Goal: Task Accomplishment & Management: Complete application form

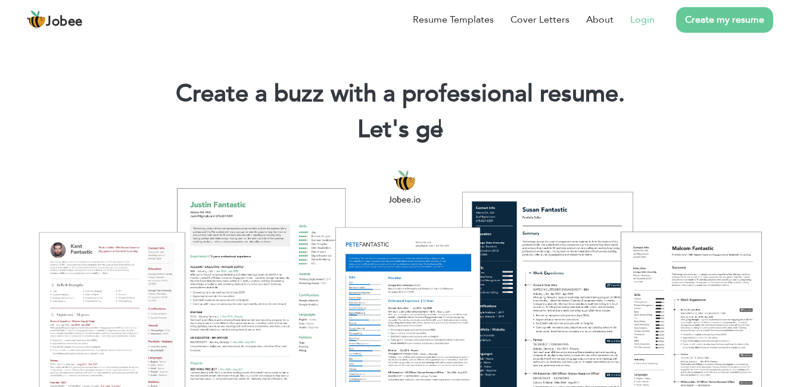
click at [643, 16] on link "Login" at bounding box center [642, 20] width 24 height 14
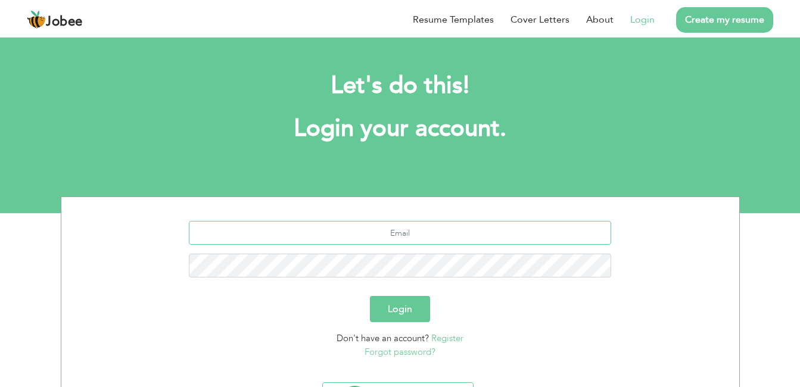
click at [447, 239] on input "text" at bounding box center [400, 233] width 422 height 24
type input "noman.shaikh2000@gmail.com"
click at [406, 294] on form "noman.shaikh2000@gmail.com Login Don't have an account? Register Forgot passwor…" at bounding box center [400, 290] width 660 height 138
click at [407, 304] on button "Login" at bounding box center [400, 309] width 60 height 26
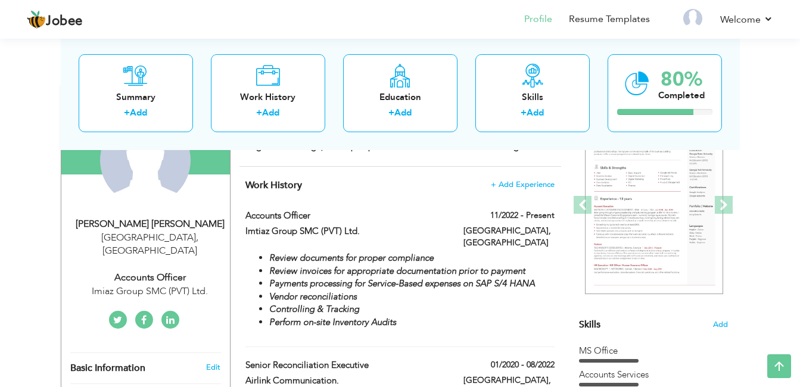
scroll to position [153, 0]
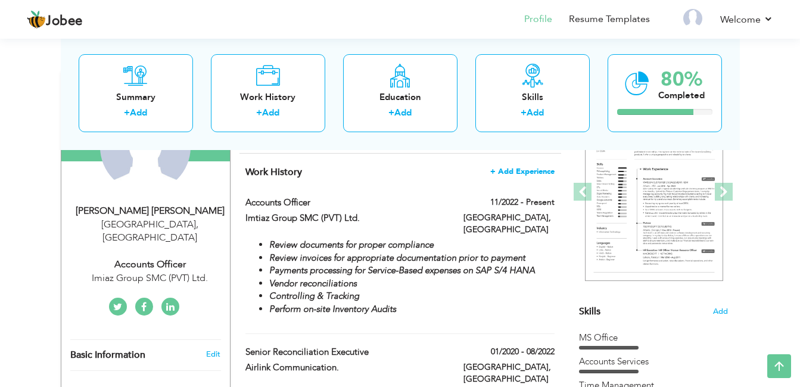
click at [536, 173] on span "+ Add Experience" at bounding box center [522, 171] width 64 height 8
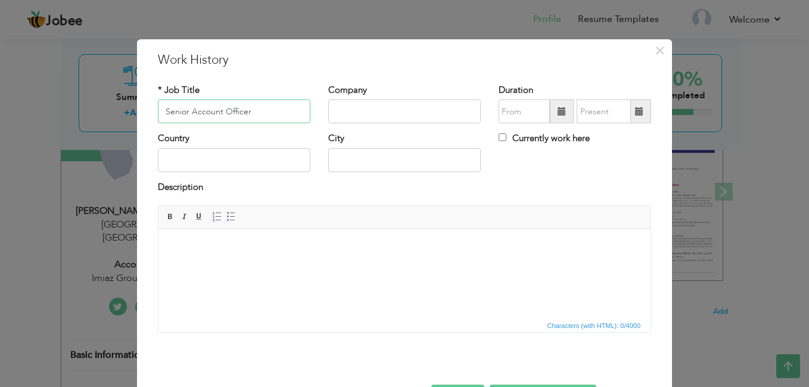
type input "Senior Account Officer"
click at [440, 113] on input "text" at bounding box center [404, 111] width 152 height 24
click at [654, 50] on span "×" at bounding box center [659, 50] width 10 height 21
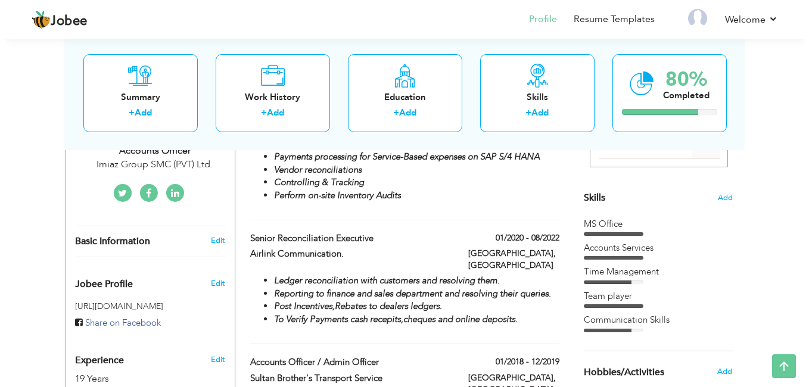
scroll to position [0, 0]
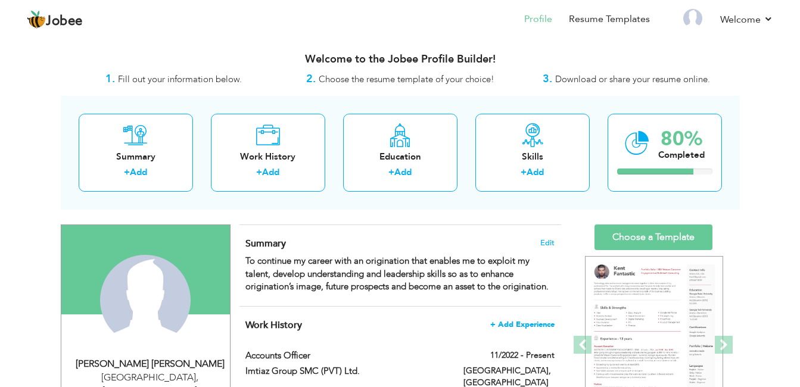
click at [529, 326] on span "+ Add Experience" at bounding box center [522, 324] width 64 height 8
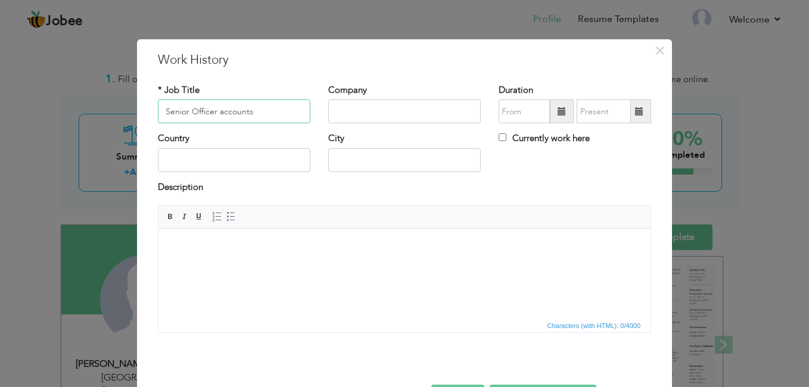
click at [220, 113] on input "Senior Officer accounts" at bounding box center [234, 111] width 152 height 24
type input "Senior Officer Accounts"
click at [330, 120] on input "text" at bounding box center [404, 111] width 152 height 24
click at [423, 116] on input "Imtiaz Group (Pvt) Ltd" at bounding box center [404, 111] width 152 height 24
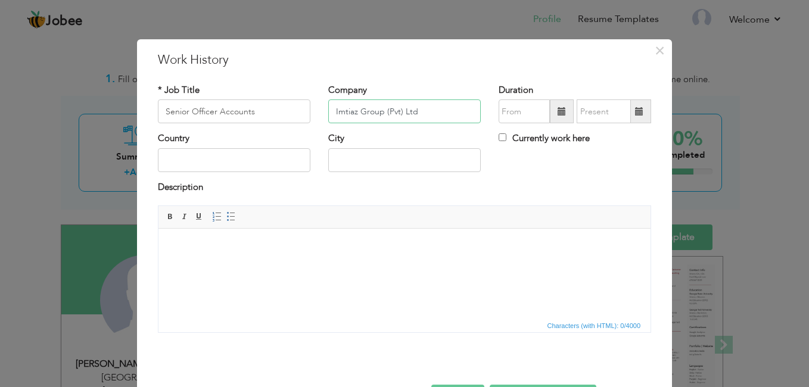
type input "Imtiaz Group (Pvt) Ltd"
click at [557, 109] on span at bounding box center [561, 111] width 8 height 8
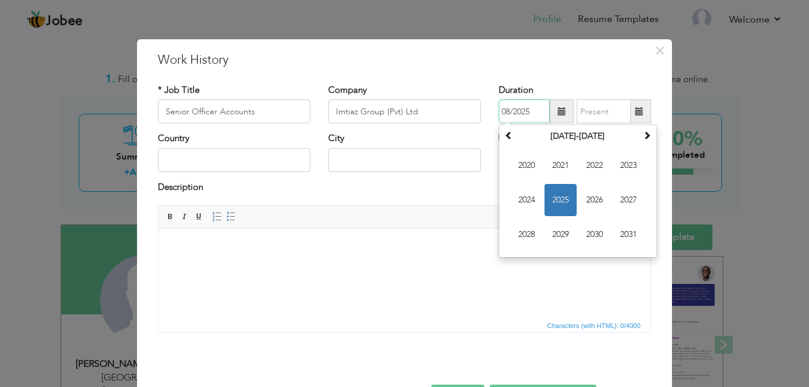
click at [559, 192] on span "2025" at bounding box center [560, 200] width 32 height 32
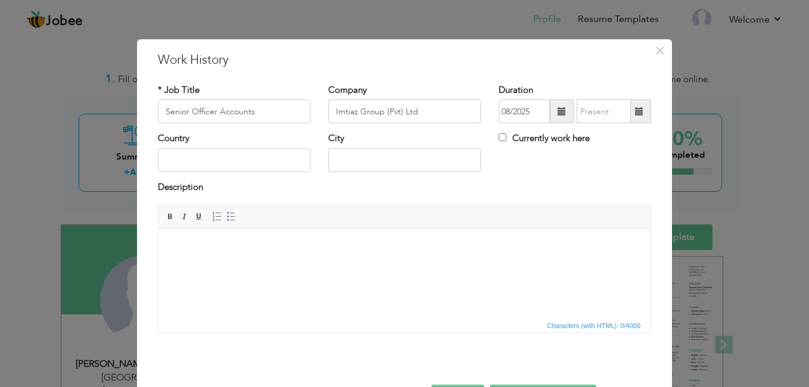
click at [557, 112] on span at bounding box center [561, 111] width 8 height 8
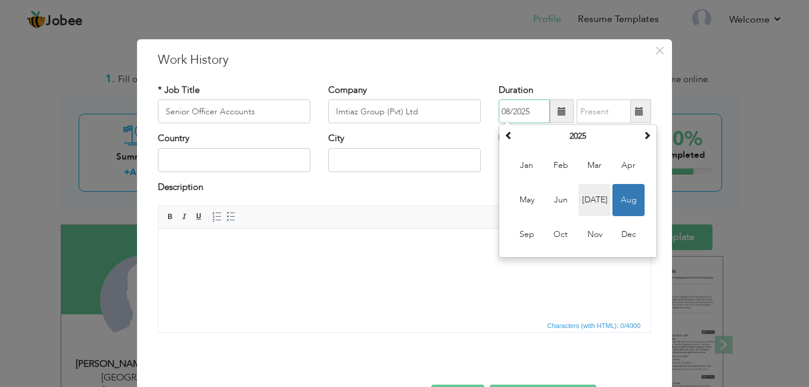
click at [597, 198] on span "Jul" at bounding box center [594, 200] width 32 height 32
type input "07/2025"
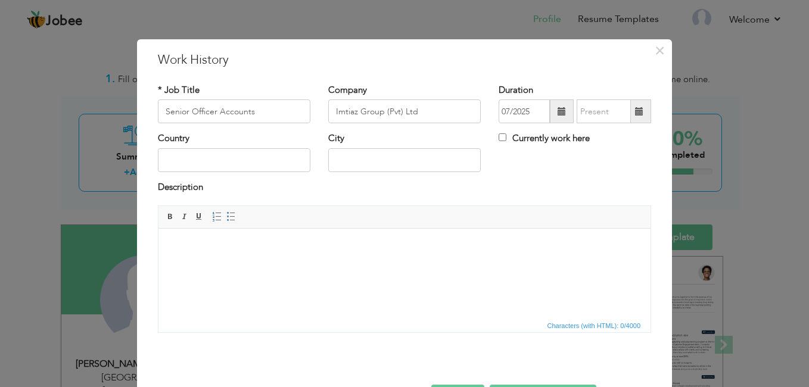
click at [551, 139] on label "Currently work here" at bounding box center [543, 138] width 91 height 13
click at [506, 139] on input "Currently work here" at bounding box center [502, 137] width 8 height 8
checkbox input "true"
click at [213, 156] on input "text" at bounding box center [234, 160] width 152 height 24
type input "[GEOGRAPHIC_DATA]"
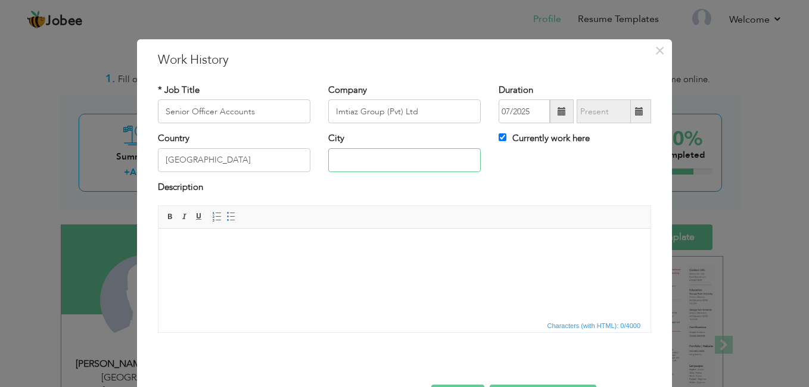
click at [344, 149] on input "text" at bounding box center [404, 160] width 152 height 24
type input "[GEOGRAPHIC_DATA]-[GEOGRAPHIC_DATA]"
click at [385, 265] on html at bounding box center [404, 247] width 492 height 36
drag, startPoint x: 421, startPoint y: 53, endPoint x: 517, endPoint y: 67, distance: 96.9
click at [517, 67] on h3 "Work History" at bounding box center [404, 60] width 493 height 18
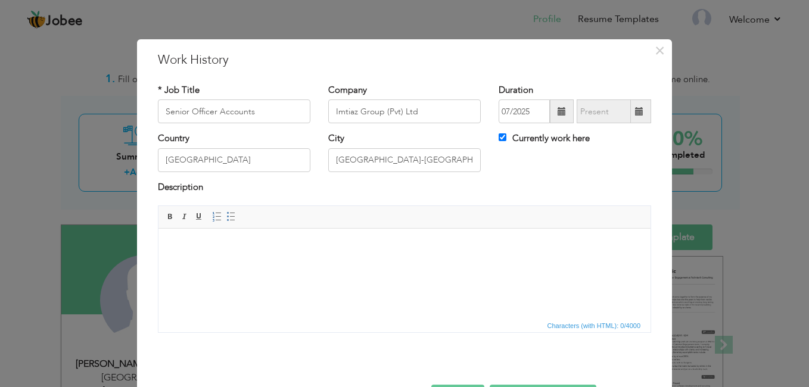
click at [514, 67] on h3 "Work History" at bounding box center [404, 60] width 493 height 18
click at [513, 67] on h3 "Work History" at bounding box center [404, 60] width 493 height 18
click at [462, 60] on h3 "Work History" at bounding box center [404, 60] width 493 height 18
click at [467, 43] on div "× Work History * Job Title Senior Officer Accounts Company Imtiaz Group (Pvt) L…" at bounding box center [404, 234] width 535 height 390
drag, startPoint x: 469, startPoint y: 65, endPoint x: 466, endPoint y: 46, distance: 18.8
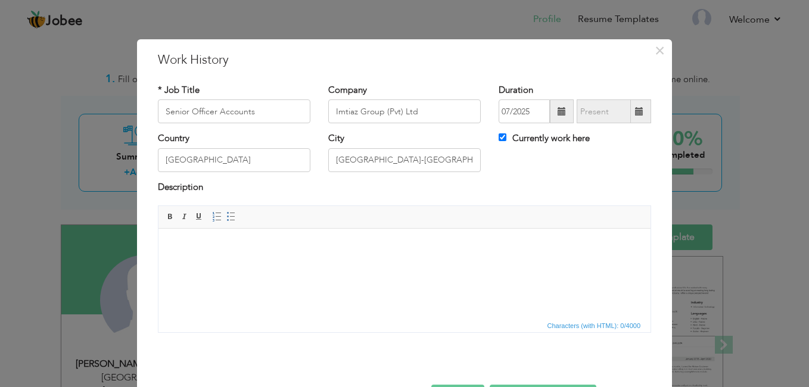
click at [469, 26] on div "× Work History * Job Title Senior Officer Accounts Company Imtiaz Group (Pvt) L…" at bounding box center [404, 193] width 809 height 387
drag, startPoint x: 463, startPoint y: 52, endPoint x: 459, endPoint y: 18, distance: 33.7
click at [459, 18] on div "× Work History * Job Title Senior Officer Accounts Company Imtiaz Group (Pvt) L…" at bounding box center [404, 193] width 809 height 387
click at [469, 383] on div at bounding box center [404, 372] width 511 height 25
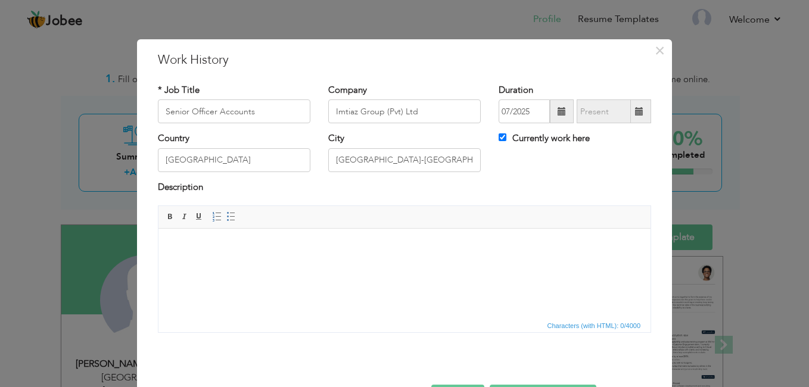
click at [506, 331] on span "Characters (with HTML): 0/4000" at bounding box center [404, 325] width 492 height 14
click at [545, 323] on span "Characters (with HTML): 0/4000" at bounding box center [594, 325] width 98 height 11
click at [509, 265] on html at bounding box center [404, 247] width 492 height 36
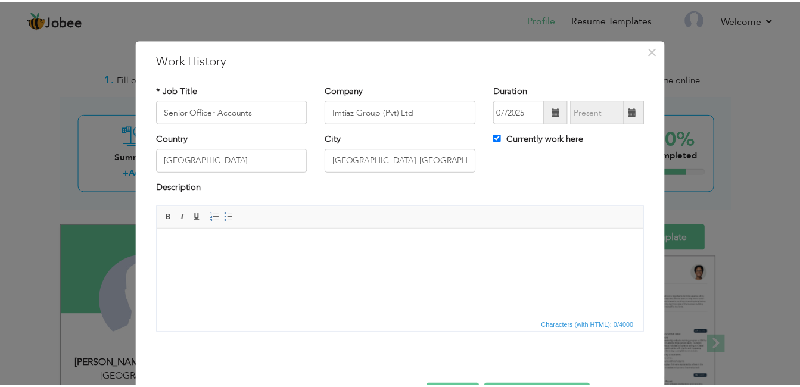
scroll to position [42, 0]
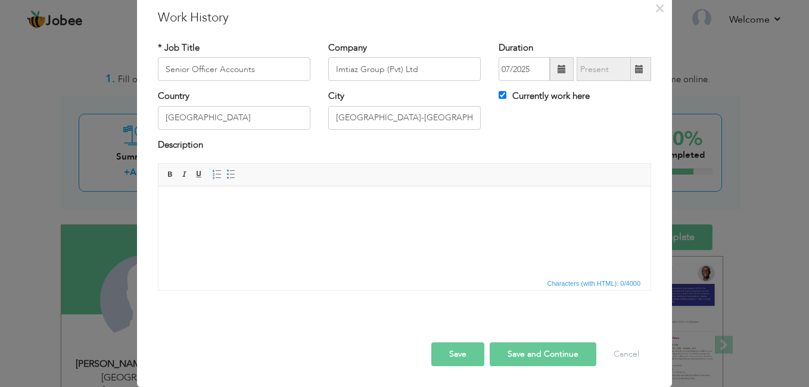
click at [507, 351] on button "Save and Continue" at bounding box center [542, 354] width 107 height 24
checkbox input "false"
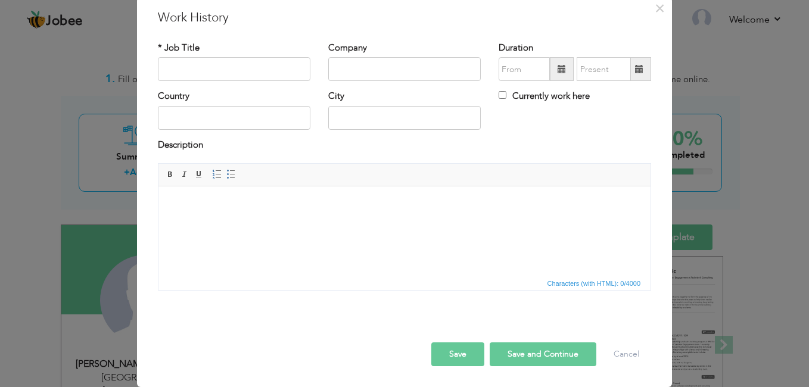
click at [516, 356] on button "Save and Continue" at bounding box center [542, 354] width 107 height 24
click at [654, 7] on span "×" at bounding box center [659, 8] width 10 height 21
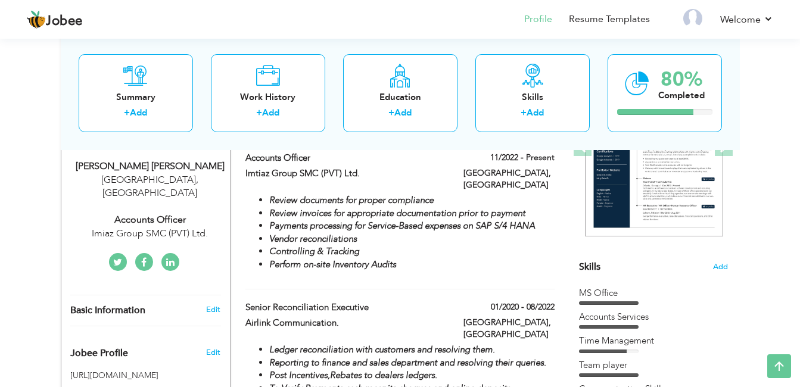
scroll to position [177, 0]
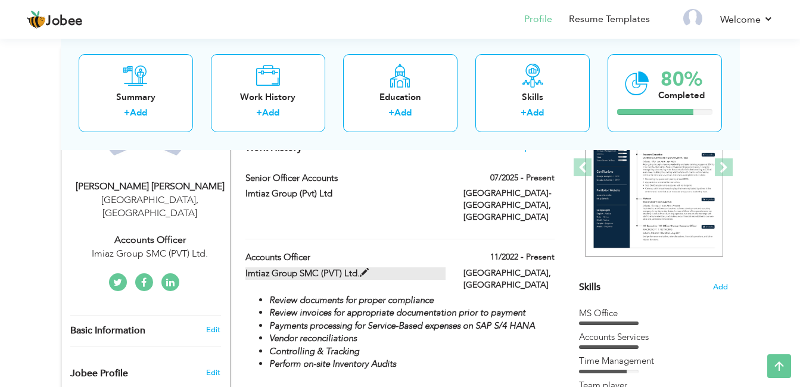
click at [363, 269] on span at bounding box center [364, 273] width 9 height 9
type input "Accounts Officer"
type input "Imtiaz Group SMC (PVT) Ltd."
type input "11/2022"
type input "[GEOGRAPHIC_DATA]"
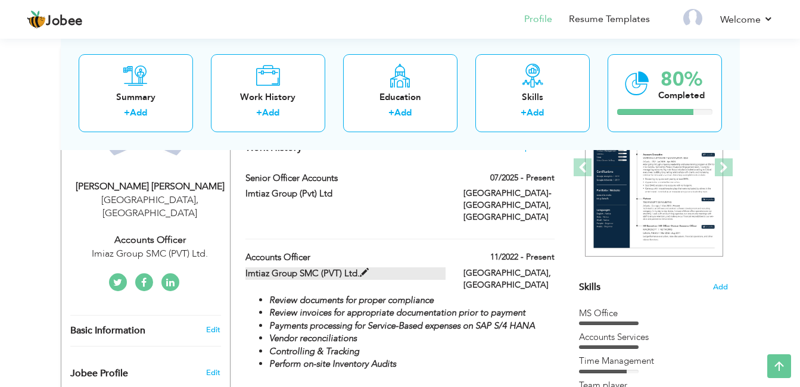
type input "[GEOGRAPHIC_DATA]"
checkbox input "true"
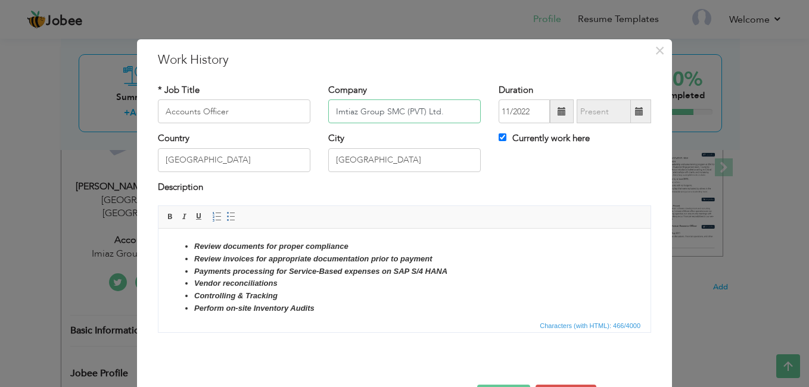
click at [398, 110] on input "Imtiaz Group SMC (PVT) Ltd." at bounding box center [404, 111] width 152 height 24
type input "Imtiaz Group (PVT) Ltd."
click at [520, 383] on div at bounding box center [404, 372] width 511 height 25
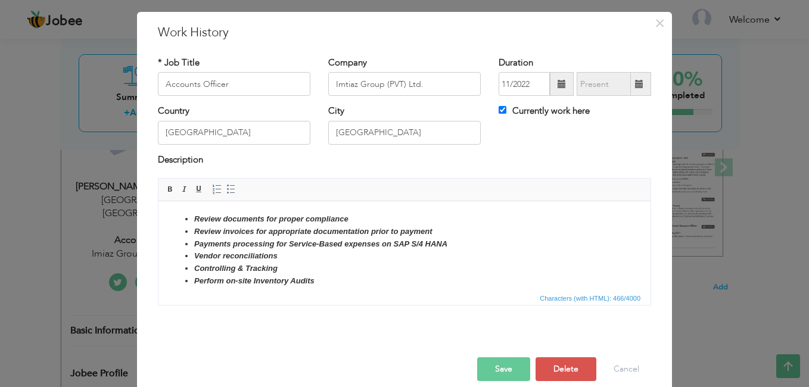
scroll to position [29, 0]
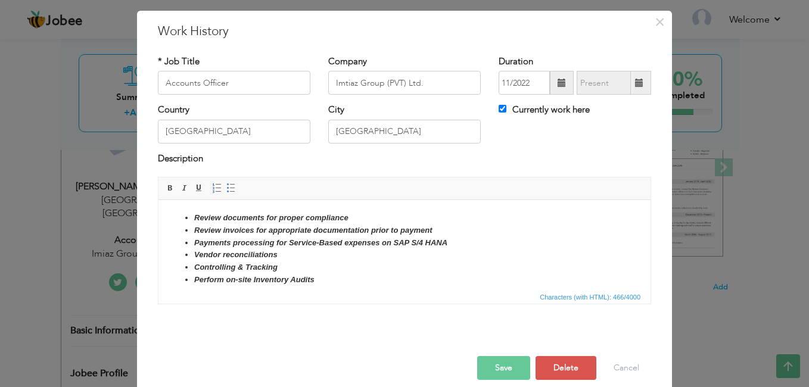
click at [496, 362] on button "Save" at bounding box center [503, 368] width 53 height 24
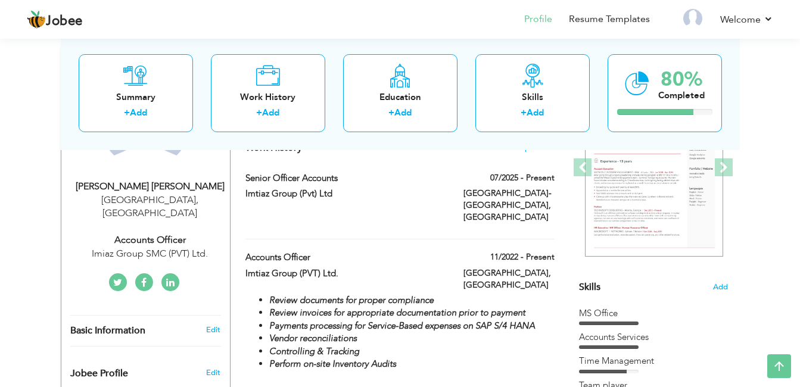
click at [556, 251] on div "11/2022 - Present" at bounding box center [508, 258] width 109 height 15
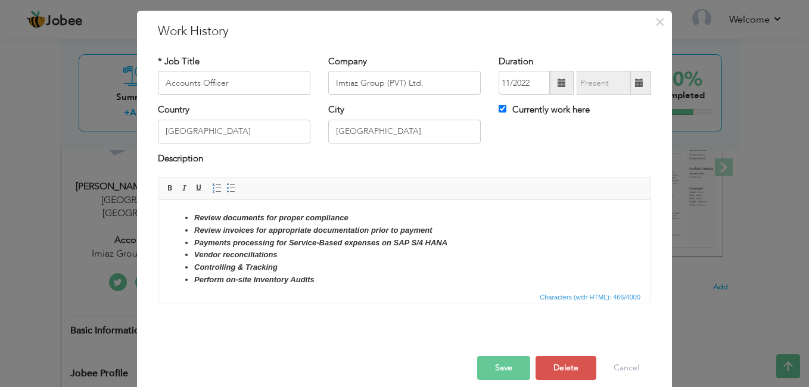
scroll to position [0, 0]
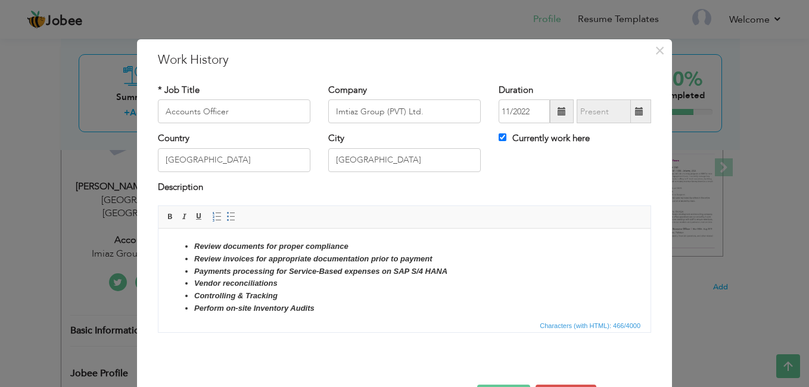
click at [557, 138] on label "Currently work here" at bounding box center [543, 138] width 91 height 13
click at [506, 138] on input "Currently work here" at bounding box center [502, 137] width 8 height 8
checkbox input "false"
click at [635, 111] on span at bounding box center [639, 111] width 8 height 8
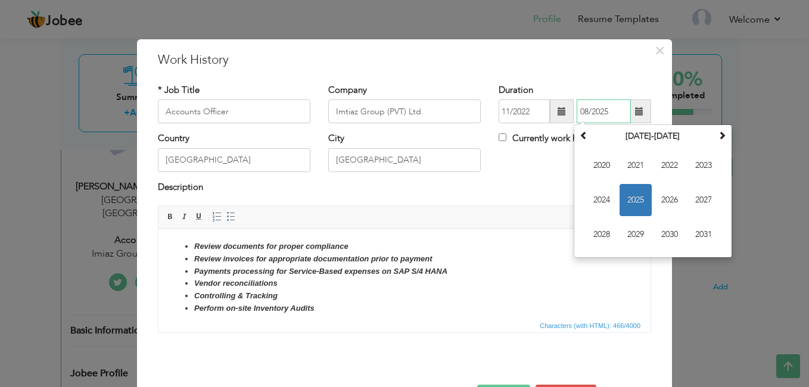
click at [588, 109] on input "08/2025" at bounding box center [603, 111] width 54 height 24
click at [583, 110] on input "08/2025" at bounding box center [603, 111] width 54 height 24
click at [583, 111] on input "08/2025" at bounding box center [603, 111] width 54 height 24
type input "06/2025"
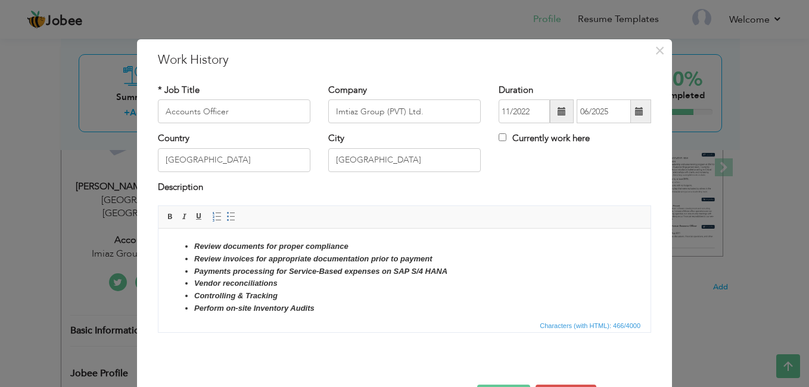
click at [452, 207] on span "Editor toolbars Basic Styles Bold Italic Underline Paragraph Insert/Remove Numb…" at bounding box center [404, 217] width 492 height 23
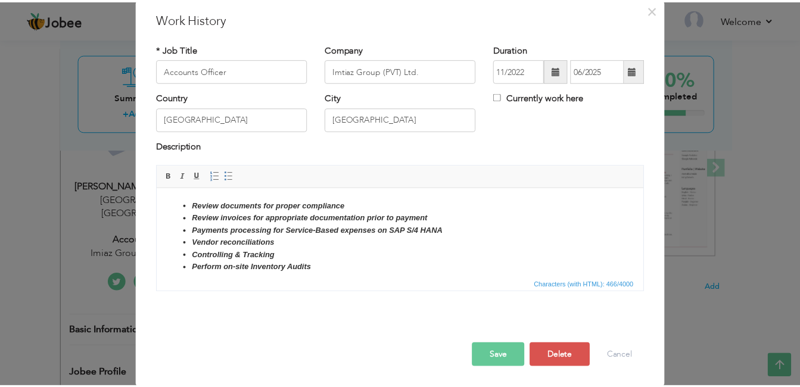
scroll to position [42, 0]
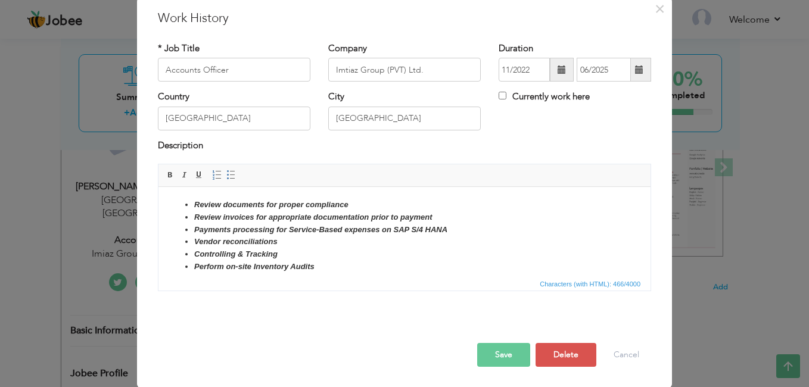
click at [513, 364] on button "Save" at bounding box center [503, 355] width 53 height 24
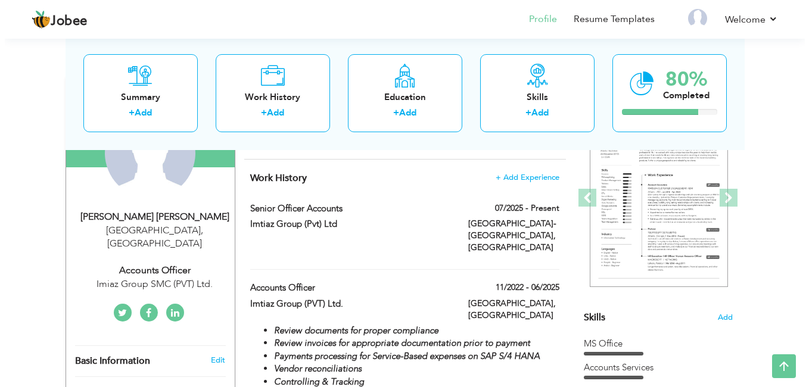
scroll to position [134, 0]
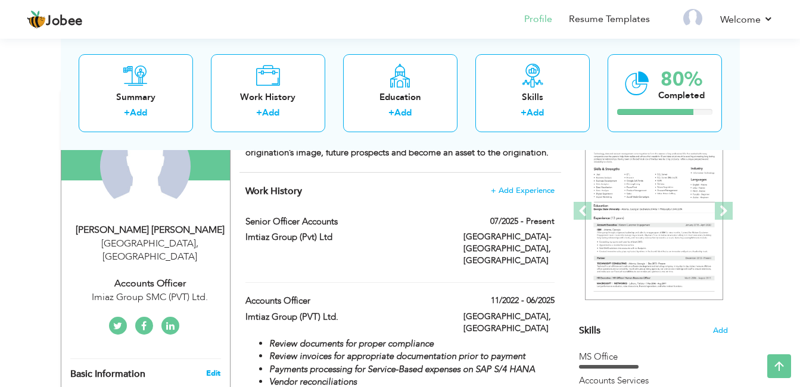
click at [213, 368] on link "Edit" at bounding box center [213, 373] width 14 height 11
type input "[PERSON_NAME]"
type input "Noman"
type input "03158970360"
select select "number:166"
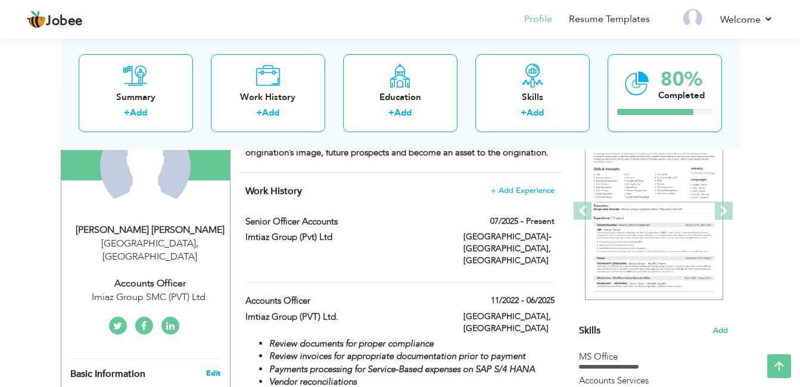
type input "[GEOGRAPHIC_DATA]"
select select "number:21"
type input "Imiaz Group SMC (PVT) Ltd."
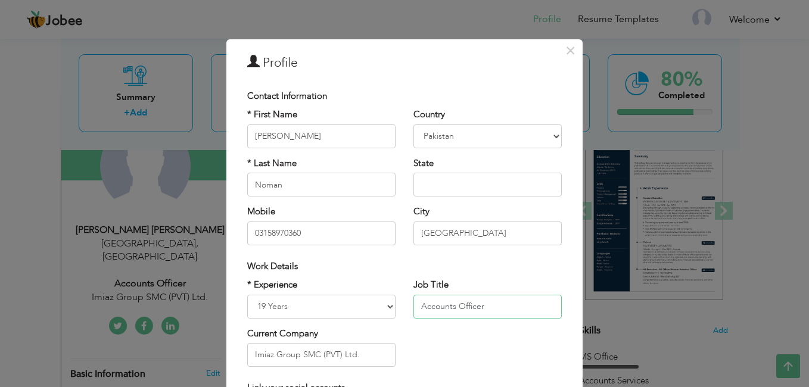
click at [462, 306] on input "Accounts Officer" at bounding box center [487, 307] width 148 height 24
click at [482, 308] on input "Accounts Officer" at bounding box center [487, 307] width 148 height 24
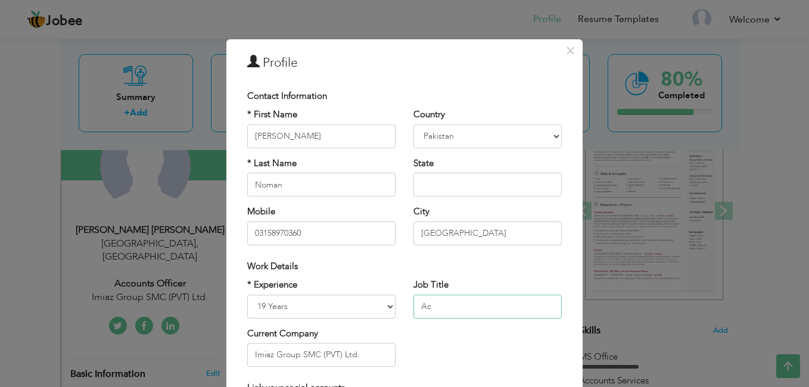
type input "A"
type input "Senior Officer Accounts"
click at [545, 152] on div "Country Afghanistan Albania Algeria American Samoa Andorra Angola Anguilla Anta…" at bounding box center [487, 180] width 166 height 145
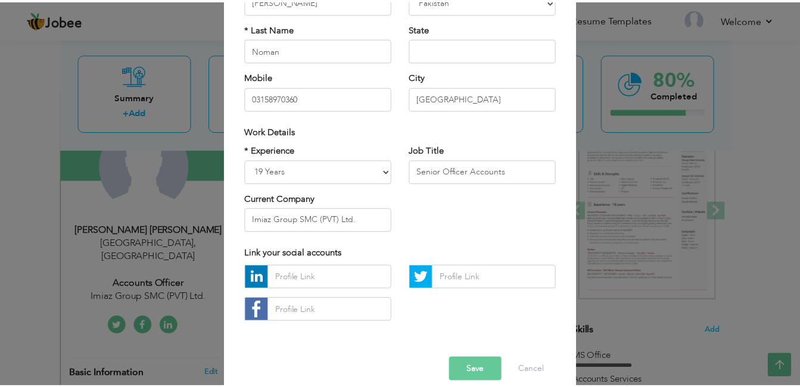
scroll to position [151, 0]
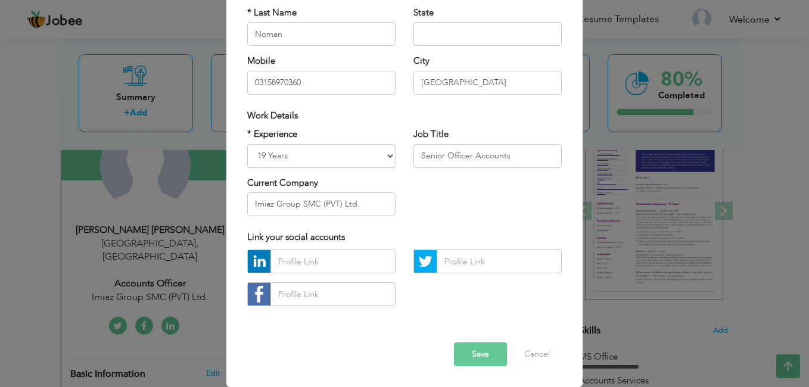
click at [467, 352] on button "Save" at bounding box center [480, 354] width 53 height 24
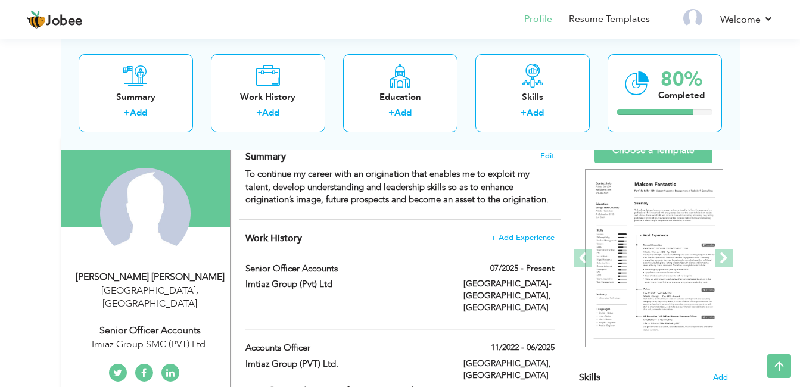
scroll to position [64, 0]
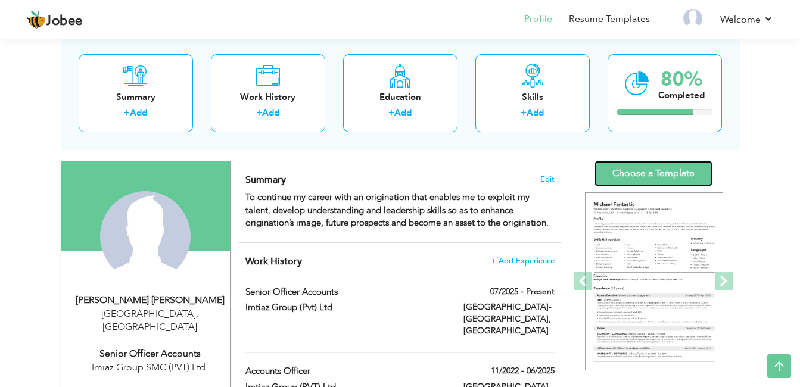
click at [648, 180] on link "Choose a Template" at bounding box center [653, 174] width 118 height 26
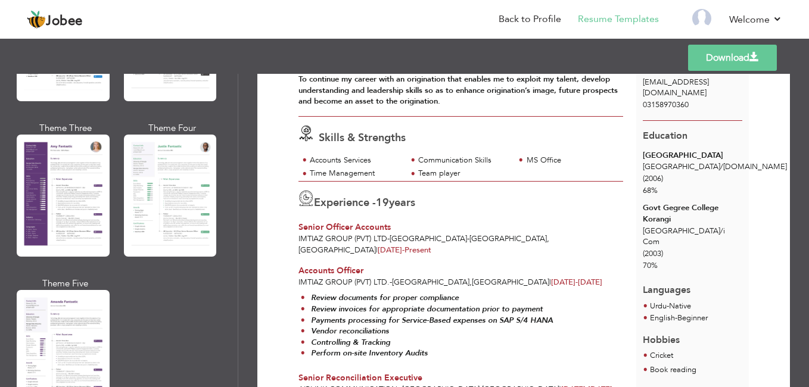
scroll to position [1071, 0]
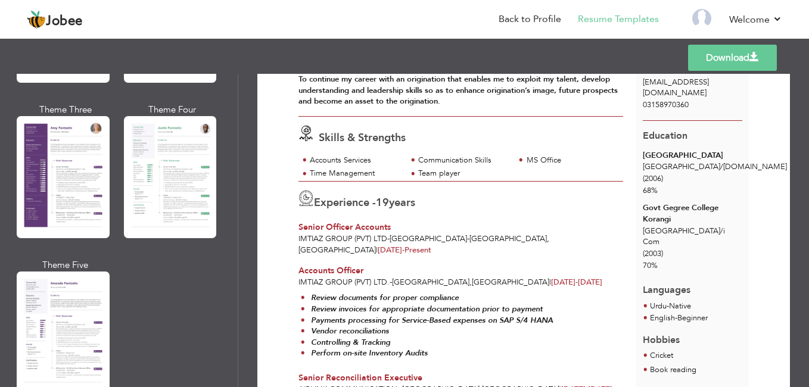
drag, startPoint x: 246, startPoint y: 217, endPoint x: 252, endPoint y: 169, distance: 48.6
click at [252, 169] on div "Download [PERSON_NAME] [PERSON_NAME] Senior Officer Accounts at Imiaz Group SMC…" at bounding box center [523, 230] width 570 height 313
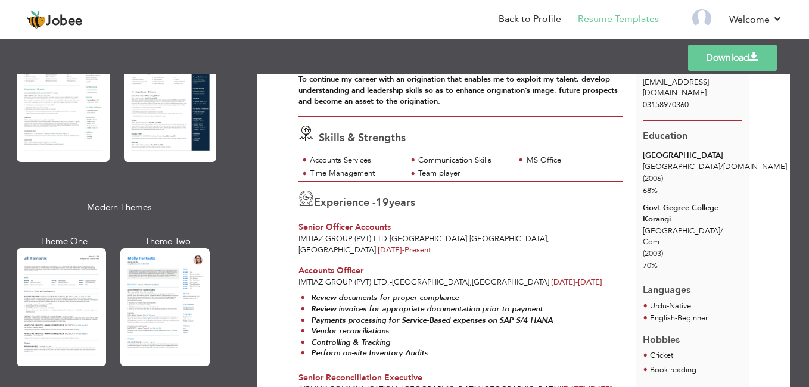
scroll to position [189, 0]
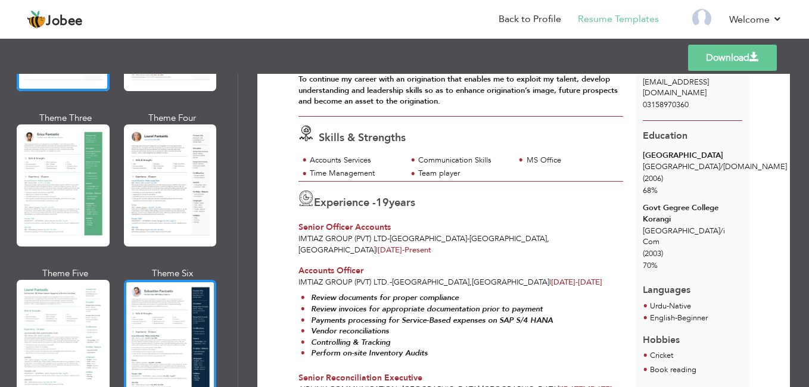
drag, startPoint x: 199, startPoint y: 185, endPoint x: 164, endPoint y: 320, distance: 139.7
click at [164, 320] on div "Theme One Theme Two Theme Three Theme Four" at bounding box center [118, 189] width 199 height 466
drag, startPoint x: 164, startPoint y: 320, endPoint x: 162, endPoint y: 332, distance: 12.7
click at [162, 332] on div at bounding box center [170, 341] width 93 height 122
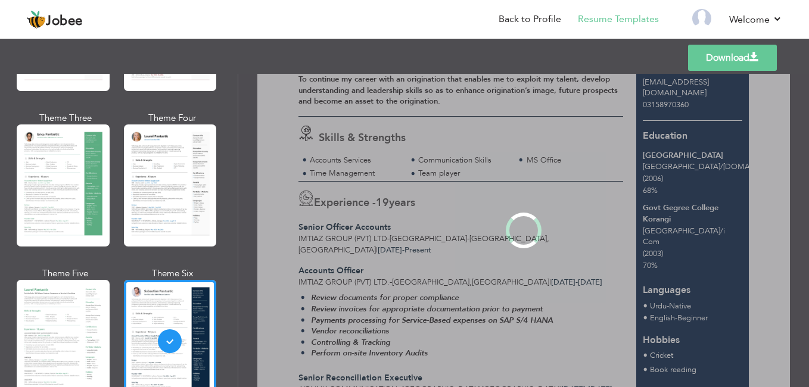
scroll to position [0, 0]
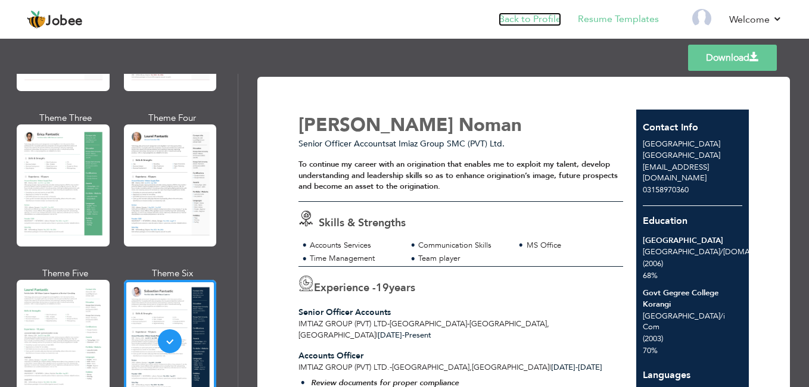
click at [558, 24] on link "Back to Profile" at bounding box center [529, 20] width 63 height 14
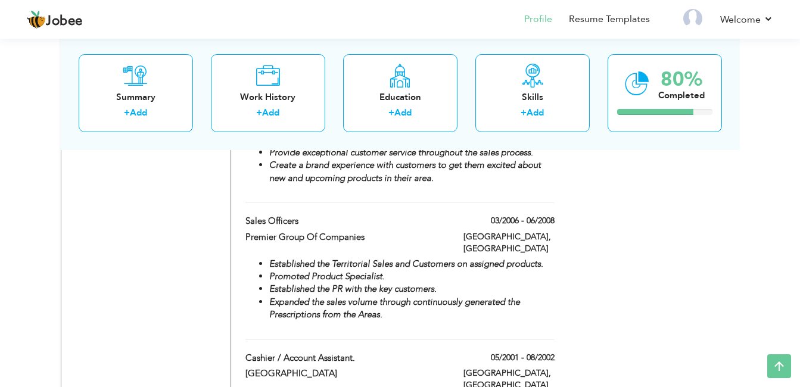
scroll to position [1635, 0]
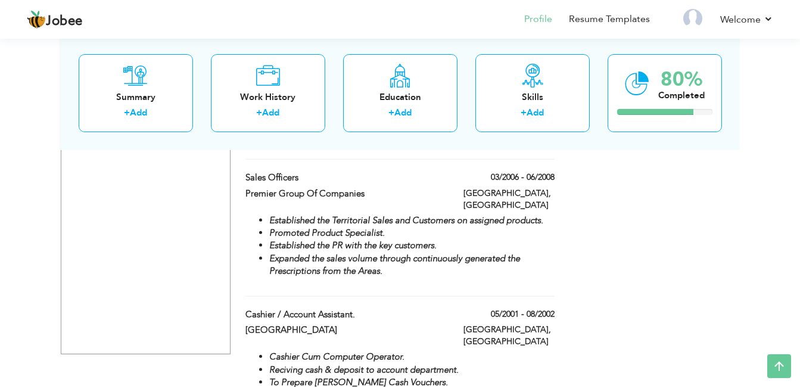
drag, startPoint x: 802, startPoint y: 366, endPoint x: 775, endPoint y: 51, distance: 316.8
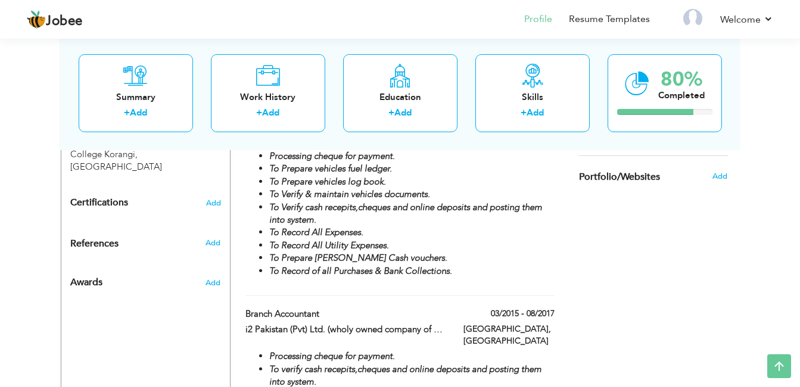
scroll to position [282, 0]
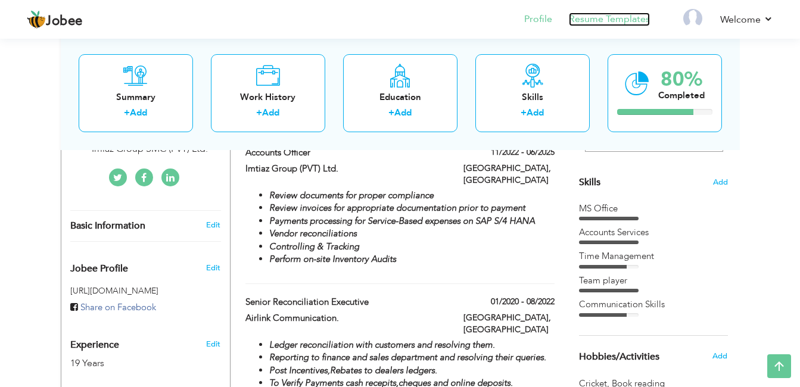
click at [636, 17] on link "Resume Templates" at bounding box center [609, 20] width 81 height 14
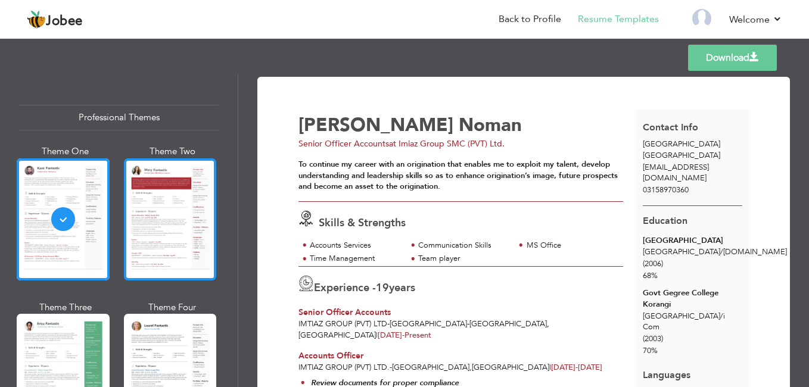
click at [206, 222] on div at bounding box center [170, 219] width 93 height 122
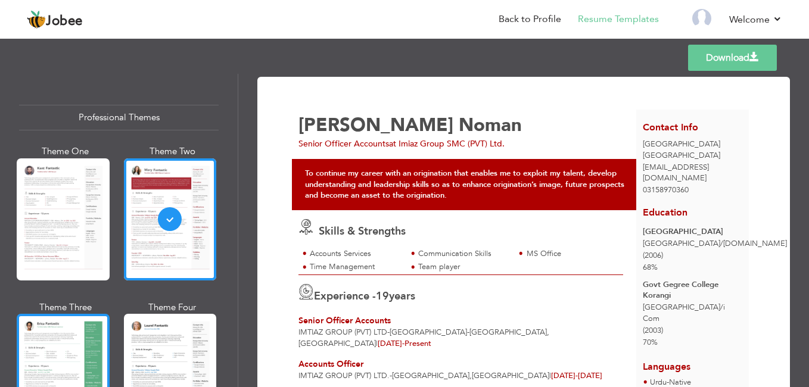
click at [88, 351] on div at bounding box center [63, 375] width 93 height 122
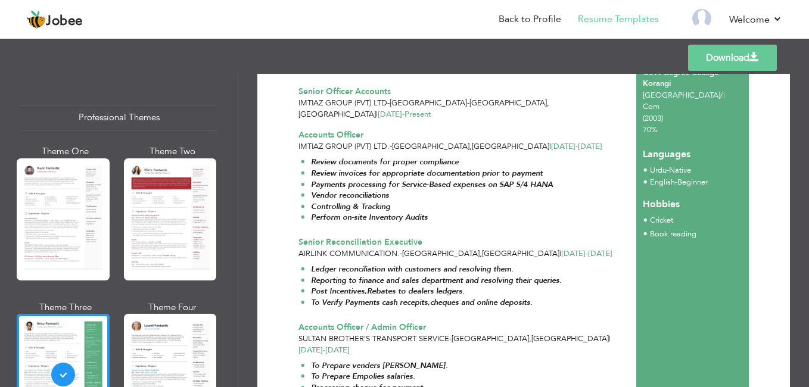
scroll to position [224, 0]
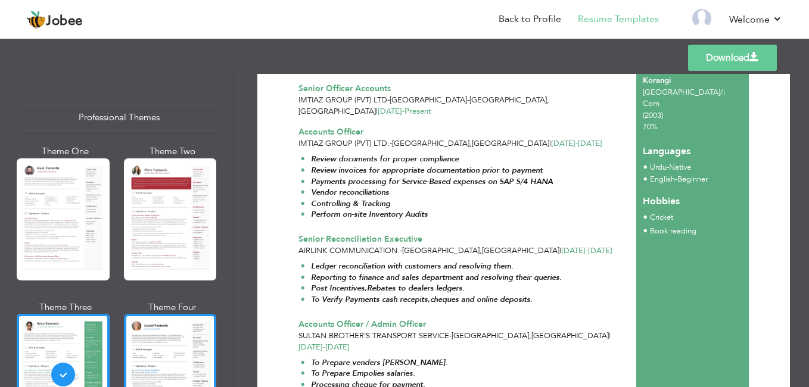
click at [151, 323] on div at bounding box center [170, 375] width 93 height 122
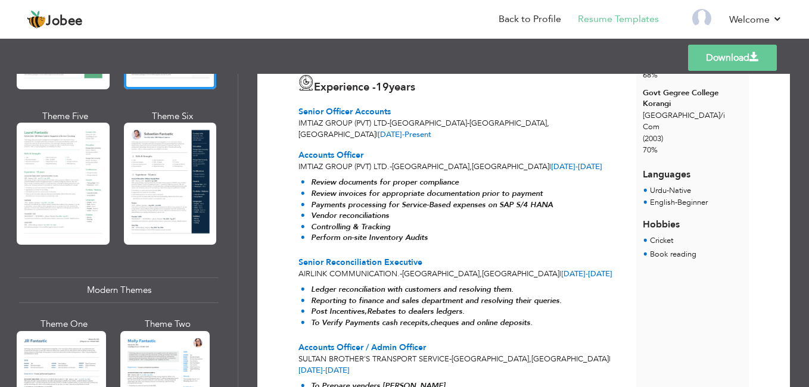
scroll to position [364, 0]
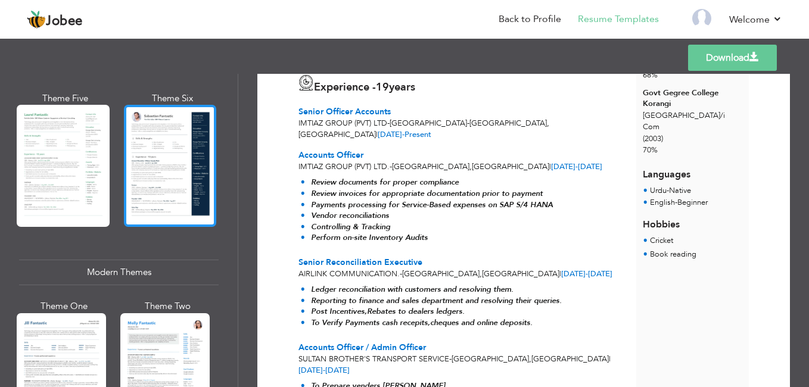
click at [137, 171] on div at bounding box center [170, 166] width 93 height 122
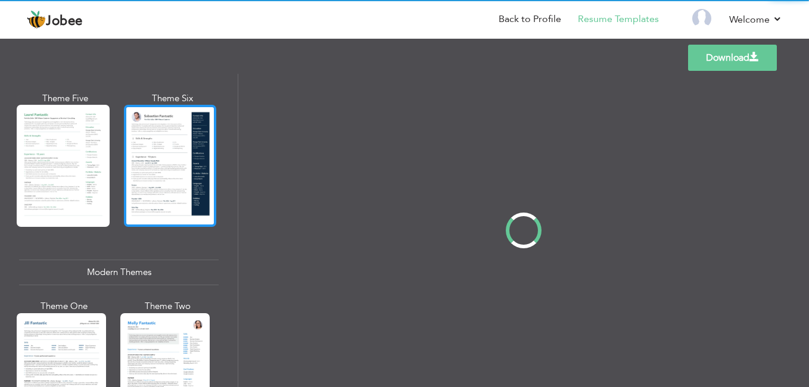
scroll to position [0, 0]
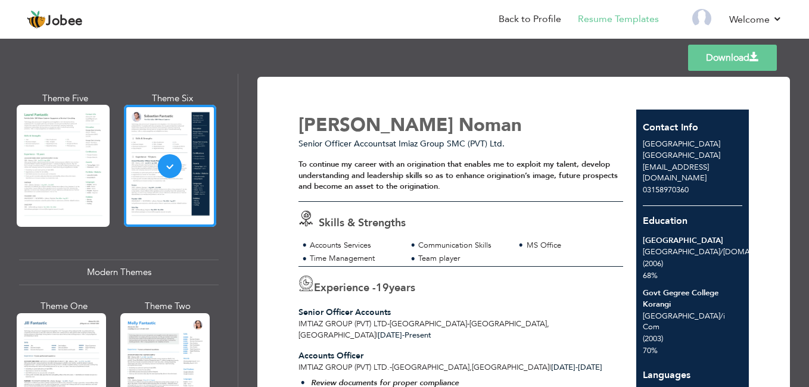
click at [730, 62] on link "Download" at bounding box center [732, 58] width 89 height 26
